Goal: Connect with others: Connect with others

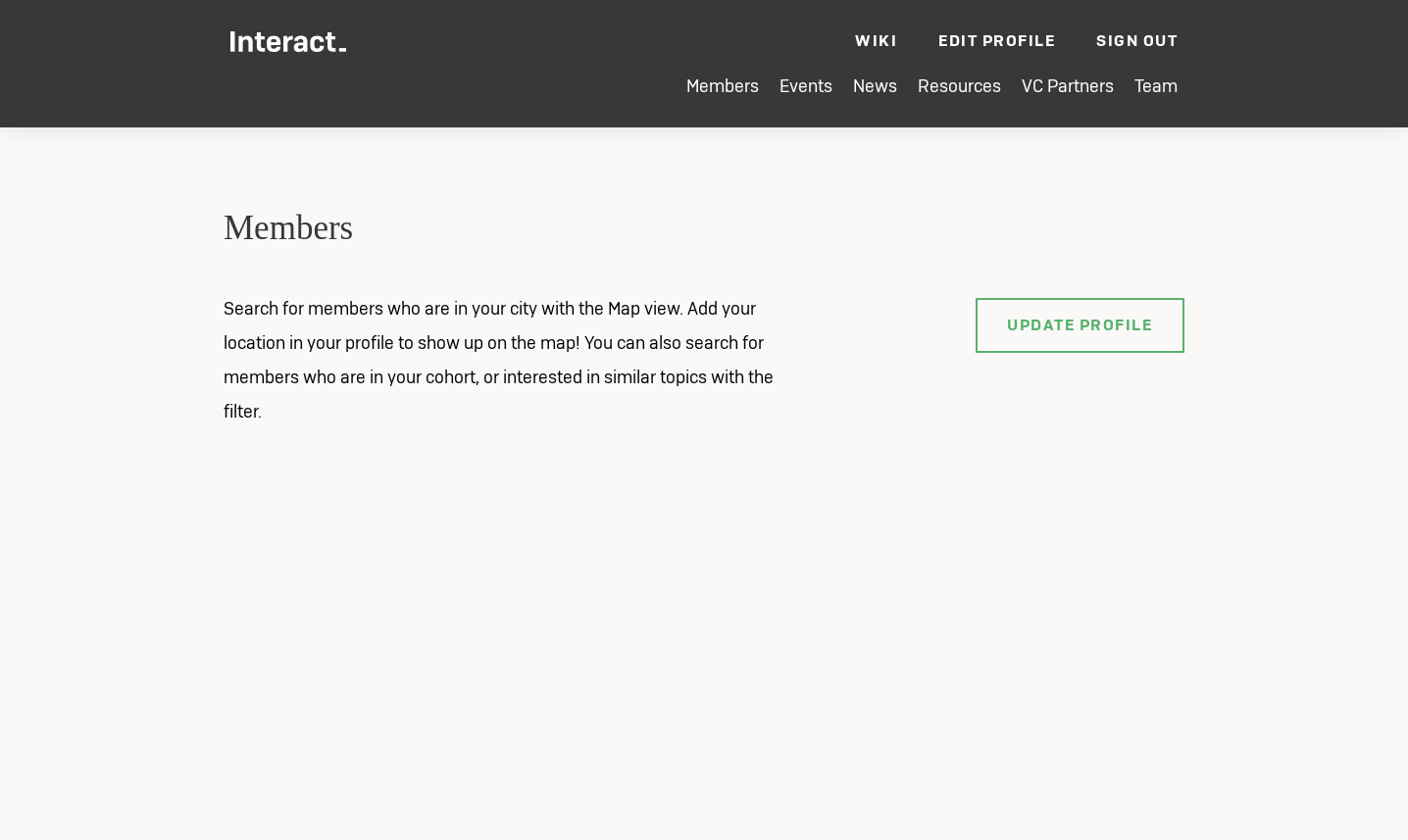
click at [484, 502] on div at bounding box center [704, 665] width 961 height 392
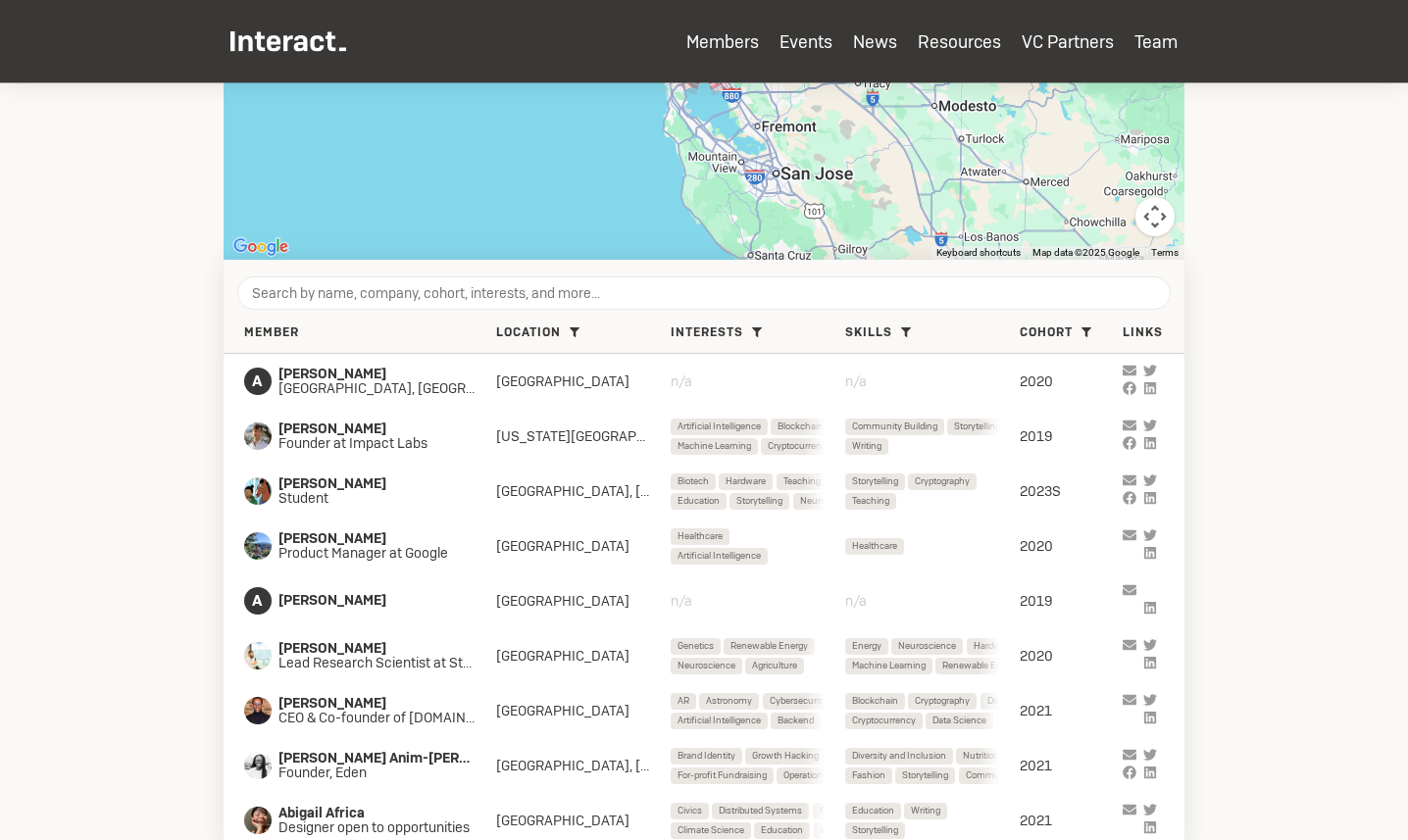
scroll to position [661, 0]
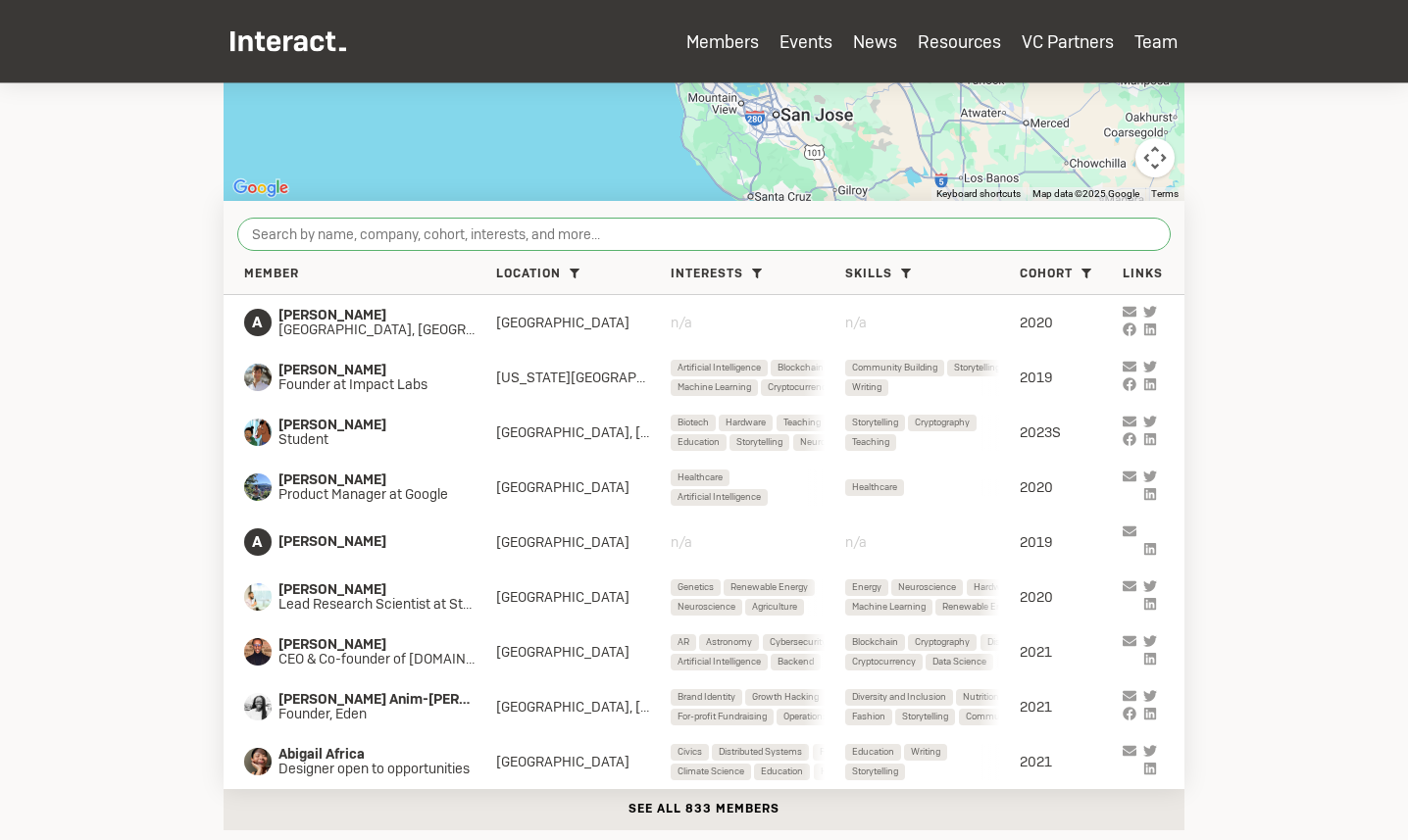
click at [659, 232] on input "search" at bounding box center [704, 235] width 934 height 34
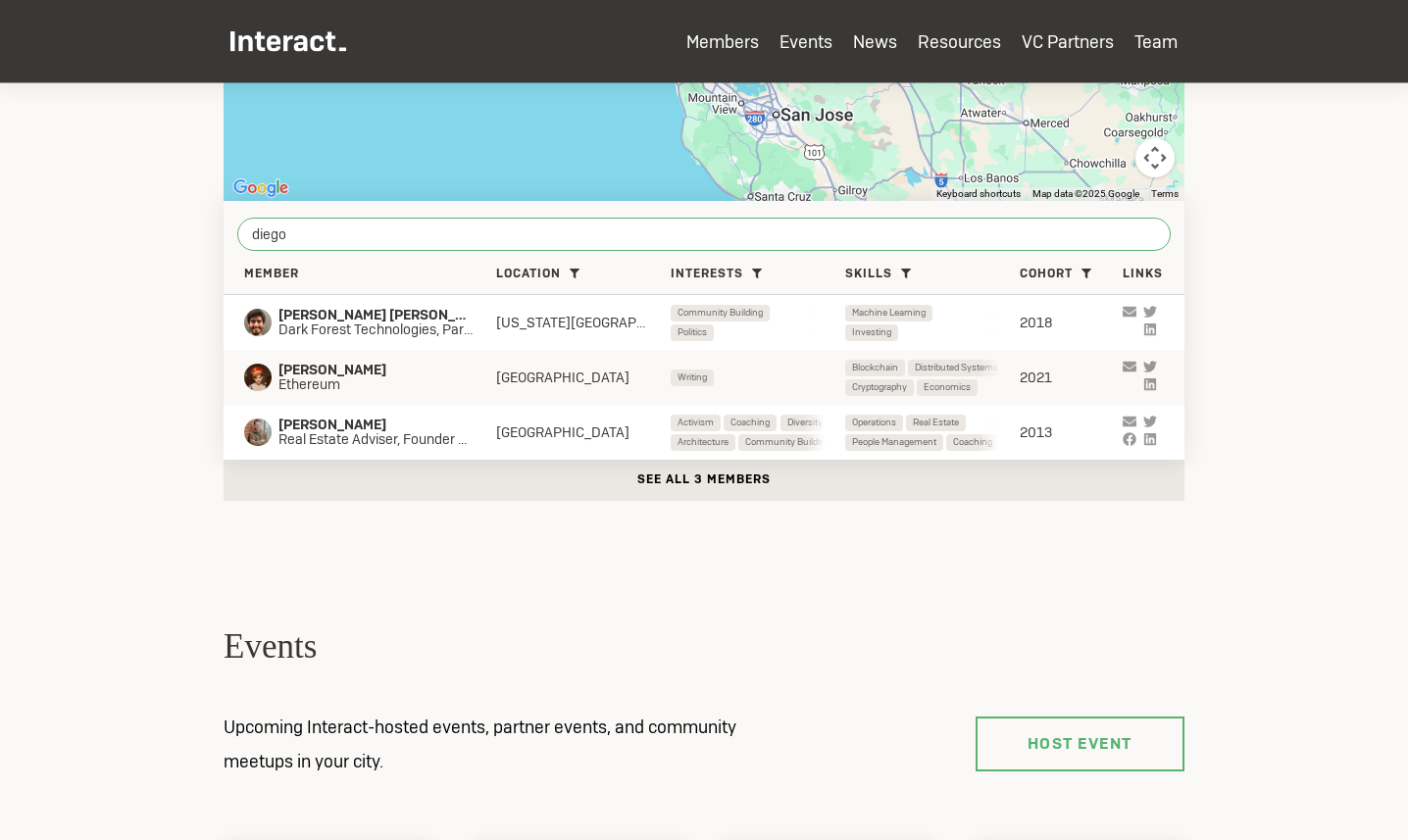
type input "diego"
click at [323, 387] on span "Ethereum" at bounding box center [370, 386] width 183 height 16
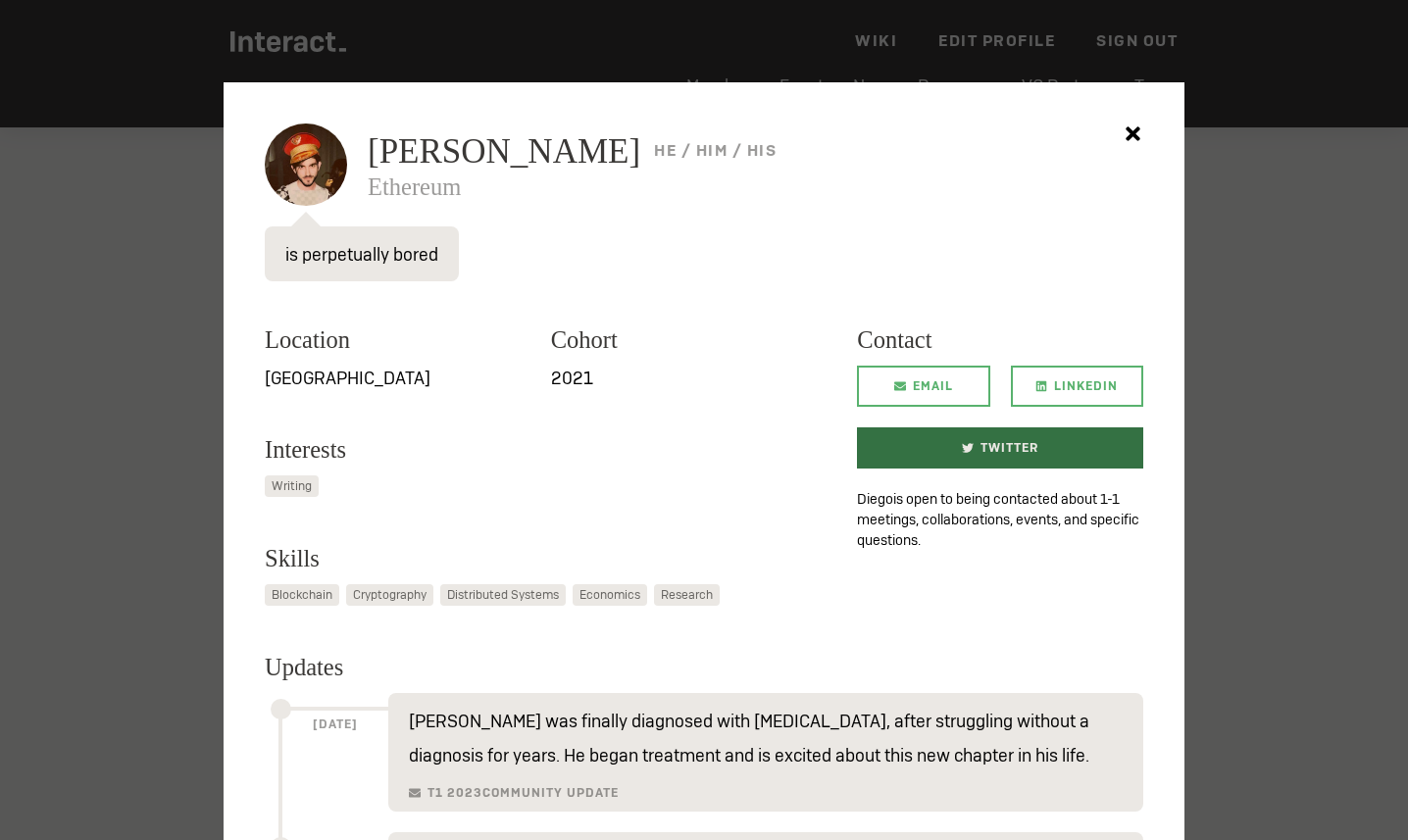
click at [985, 439] on span "Twitter" at bounding box center [1009, 447] width 58 height 41
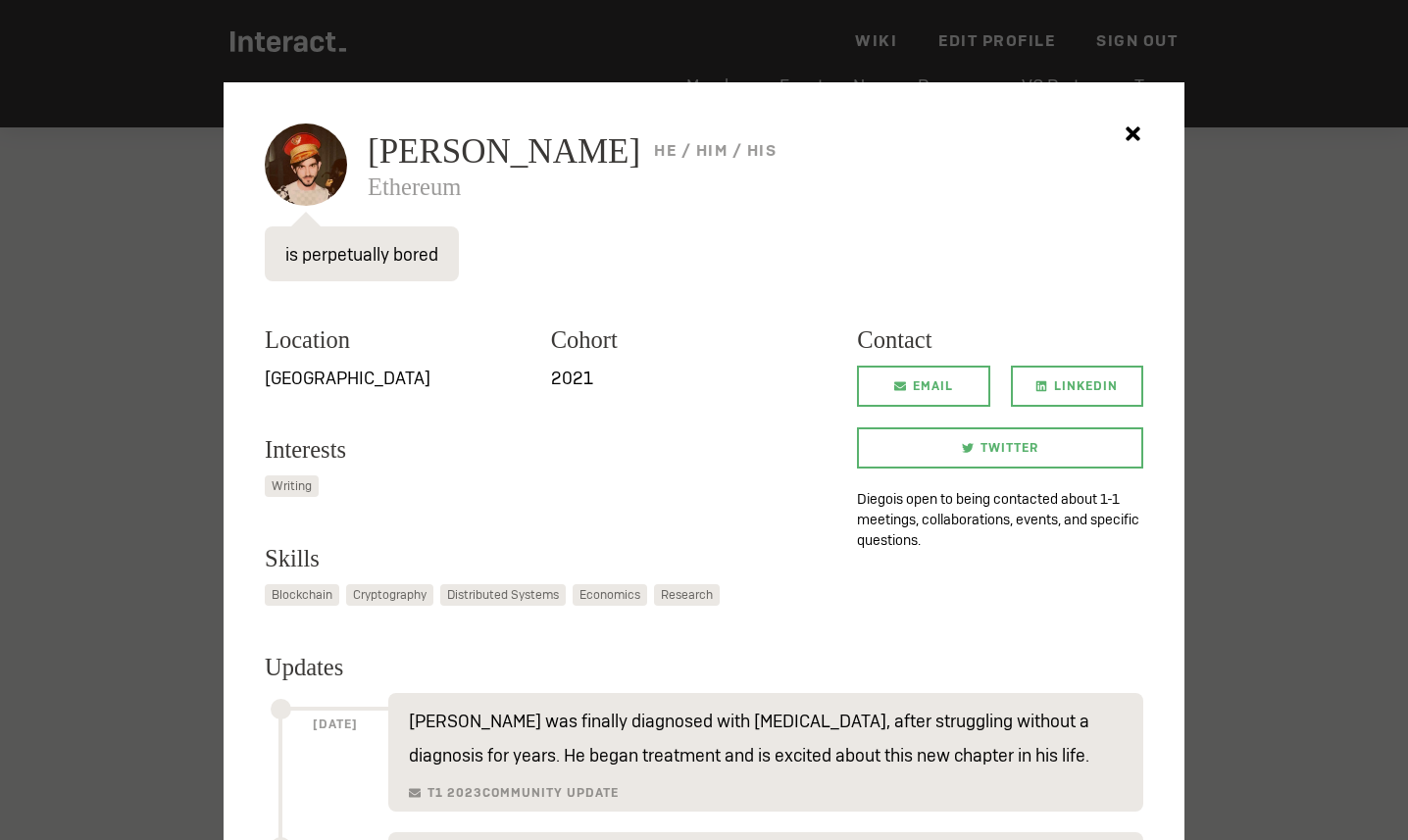
click at [1236, 200] on div at bounding box center [704, 420] width 1408 height 840
